Goal: Transaction & Acquisition: Purchase product/service

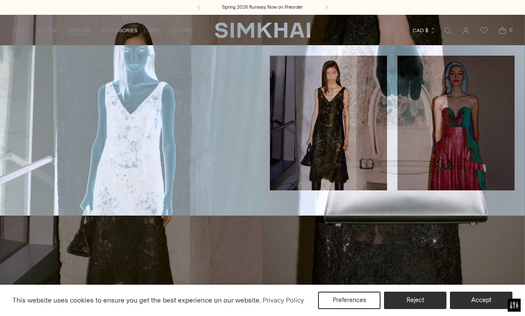
click at [19, 58] on link "All Dresses" at bounding box center [27, 59] width 35 height 6
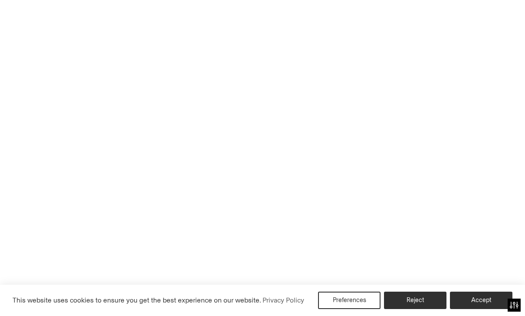
click at [493, 306] on button "Accept" at bounding box center [481, 299] width 63 height 17
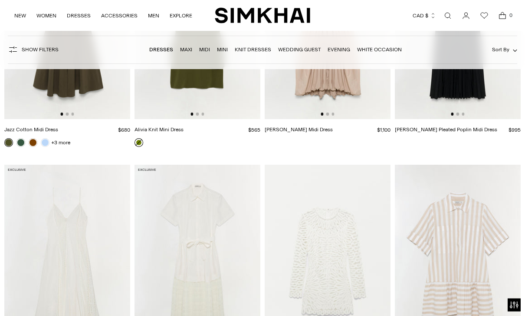
scroll to position [9100, 0]
click at [474, 221] on img at bounding box center [458, 258] width 126 height 189
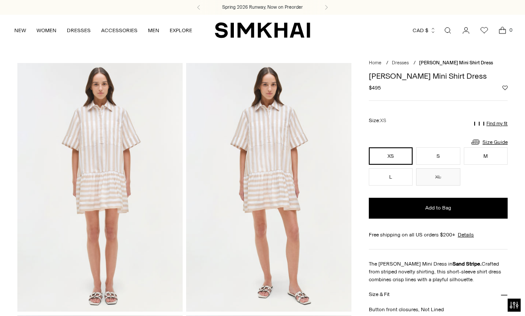
click at [105, 131] on img at bounding box center [99, 187] width 165 height 248
